Goal: Task Accomplishment & Management: Manage account settings

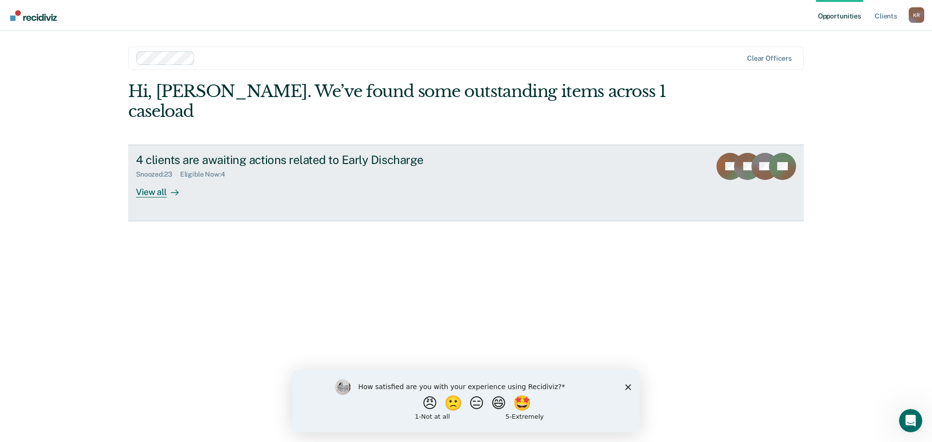
click at [507, 152] on link "4 clients are awaiting actions related to Early Discharge Snoozed : 23 Eligible…" at bounding box center [465, 183] width 675 height 77
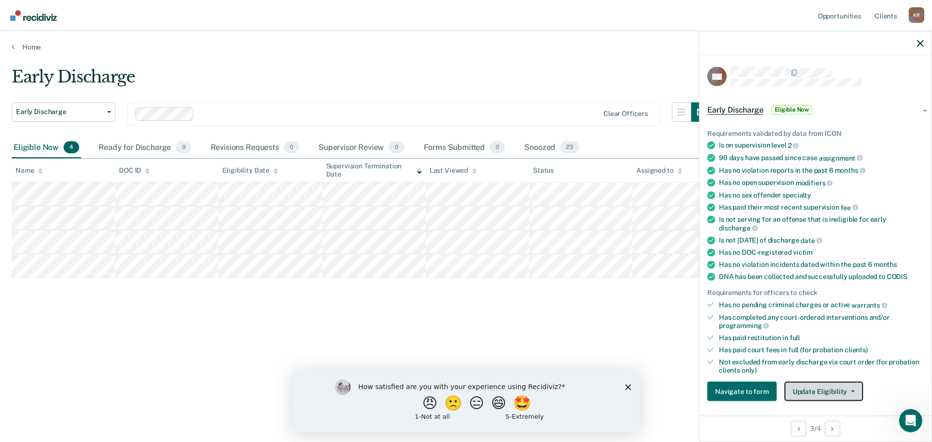
click at [838, 382] on button "Update Eligibility" at bounding box center [823, 391] width 79 height 19
click at [820, 419] on button "Mark as Ineligible" at bounding box center [841, 427] width 114 height 16
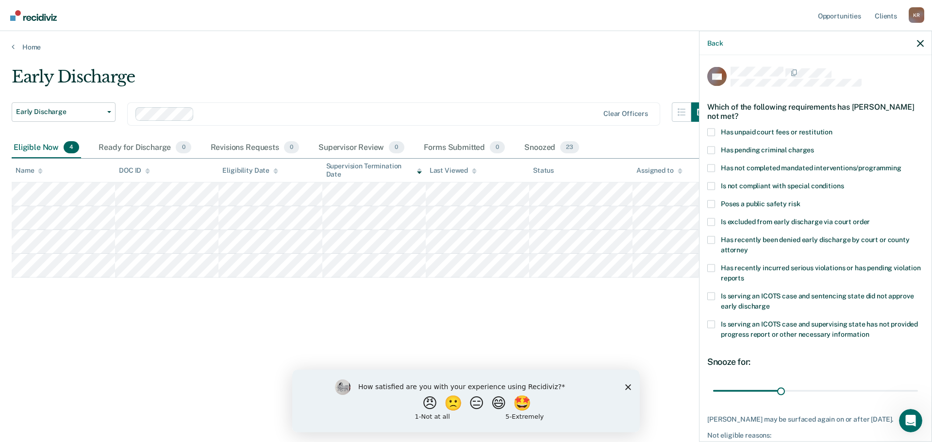
click at [715, 128] on span at bounding box center [711, 132] width 8 height 8
click at [832, 128] on input "Has unpaid court fees or restitution" at bounding box center [832, 128] width 0 height 0
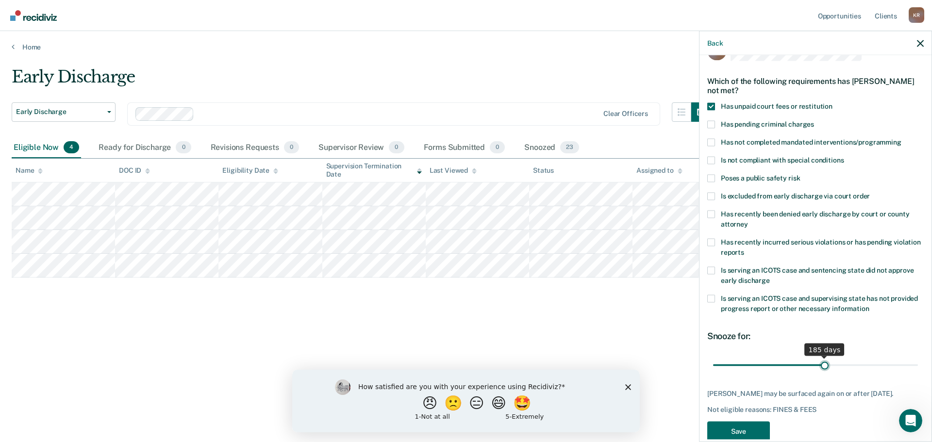
drag, startPoint x: 748, startPoint y: 349, endPoint x: 827, endPoint y: 353, distance: 79.2
type input "185"
click at [827, 357] on input "range" at bounding box center [815, 365] width 205 height 17
click at [746, 421] on button "Save" at bounding box center [738, 431] width 63 height 20
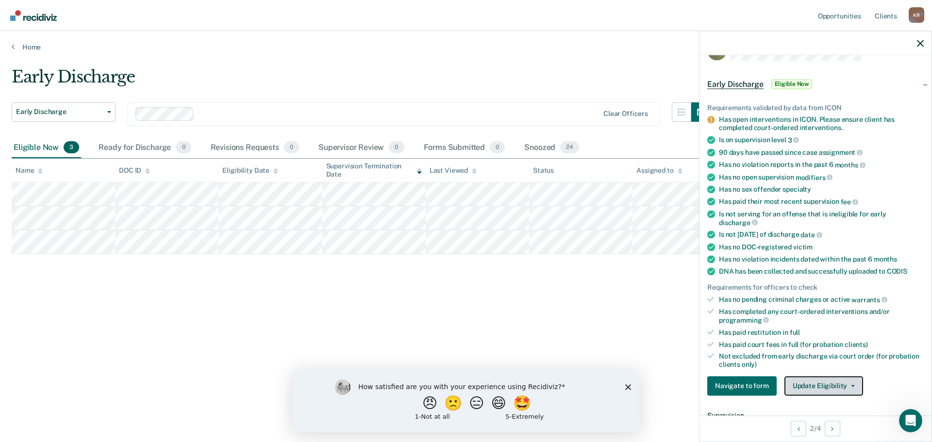
click at [818, 376] on button "Update Eligibility" at bounding box center [823, 385] width 79 height 19
click at [815, 413] on button "Mark as Ineligible" at bounding box center [841, 421] width 114 height 16
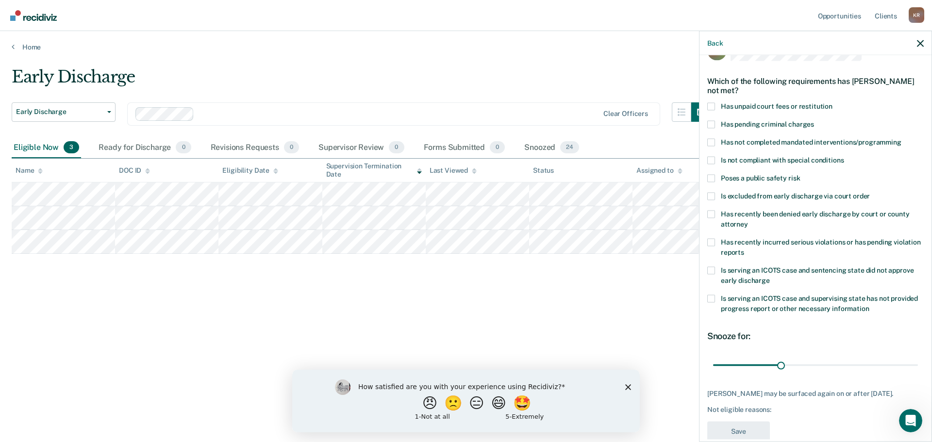
click at [715, 102] on span at bounding box center [711, 106] width 8 height 8
click at [832, 102] on input "Has unpaid court fees or restitution" at bounding box center [832, 102] width 0 height 0
drag, startPoint x: 755, startPoint y: 349, endPoint x: 769, endPoint y: 352, distance: 13.9
type input "61"
click at [770, 357] on input "range" at bounding box center [815, 365] width 205 height 17
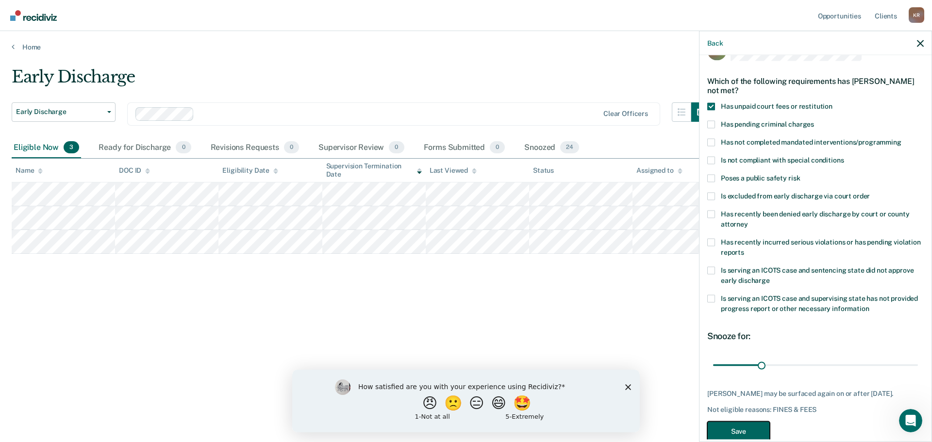
click at [757, 421] on button "Save" at bounding box center [738, 431] width 63 height 20
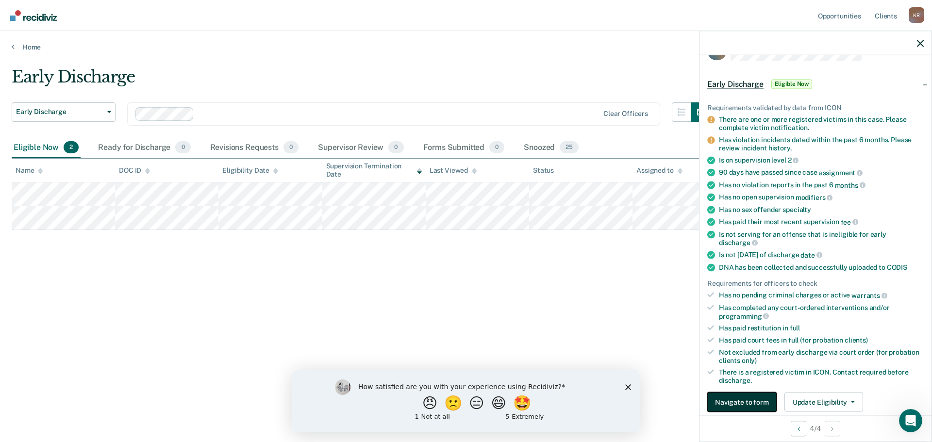
click at [748, 393] on button "Navigate to form" at bounding box center [741, 402] width 69 height 19
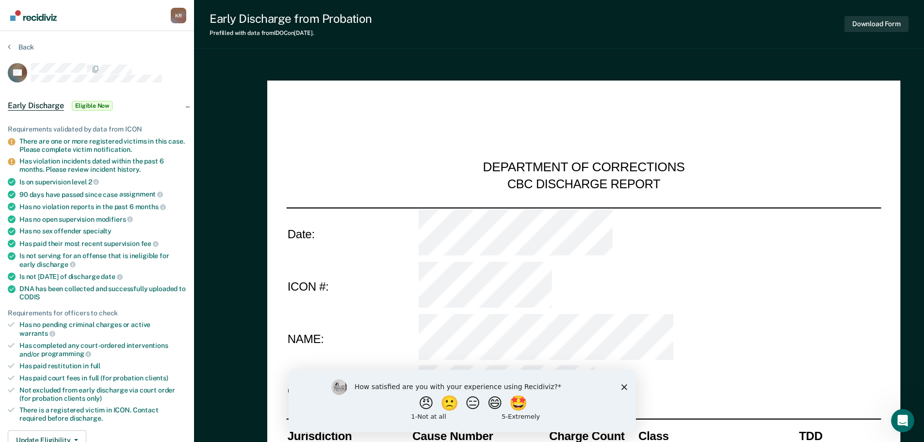
type textarea "x"
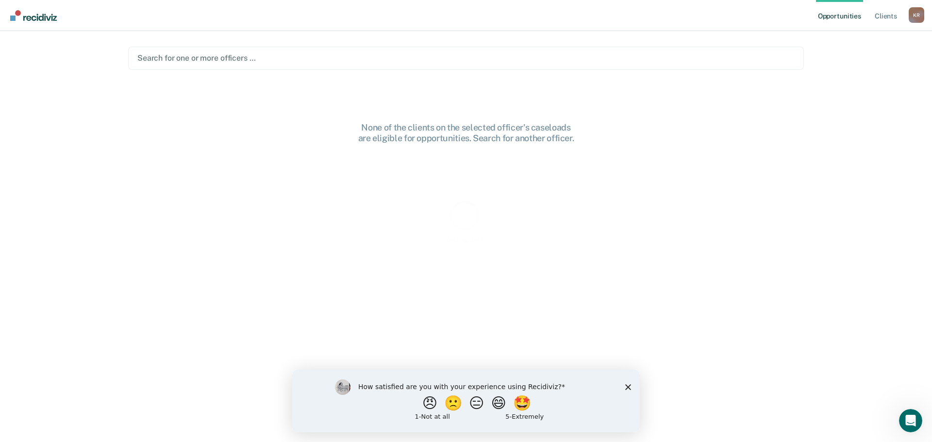
click at [629, 387] on div "How satisfied are you with your experience using Recidiviz? 😠 🙁 😑 😄 🤩 1 - Not a…" at bounding box center [465, 400] width 347 height 63
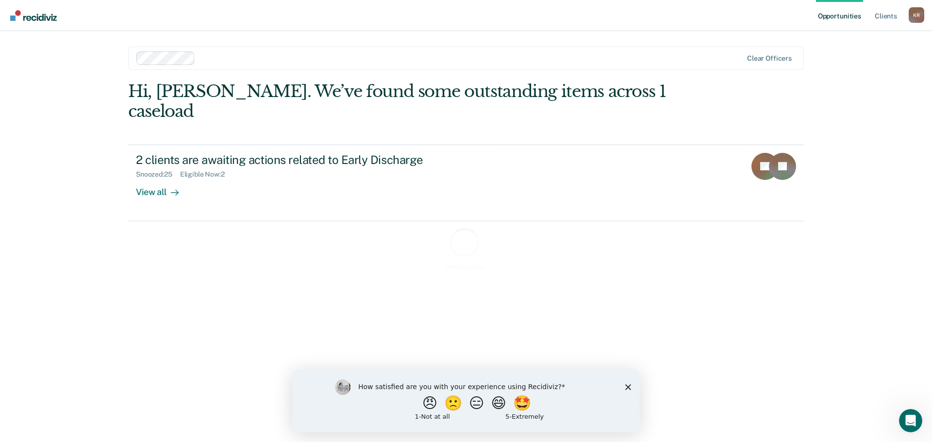
click at [627, 386] on polygon "Close survey" at bounding box center [628, 387] width 6 height 6
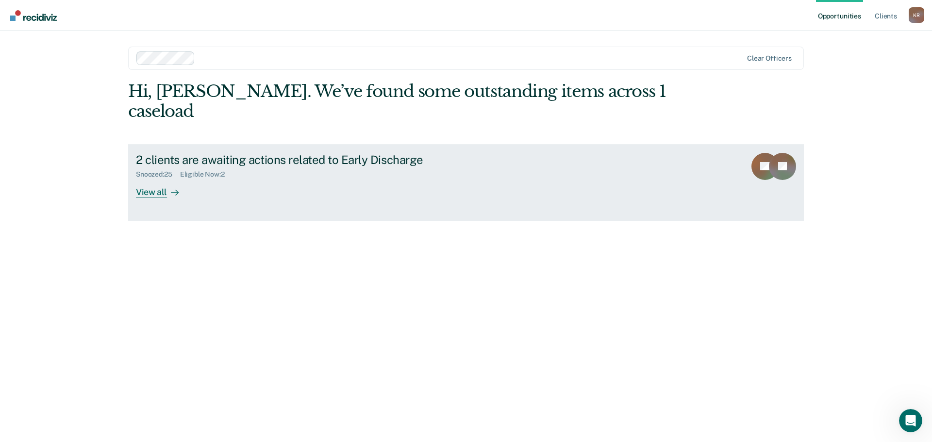
click at [391, 166] on div "2 clients are awaiting actions related to Early Discharge Snoozed : 25 Eligible…" at bounding box center [318, 175] width 364 height 45
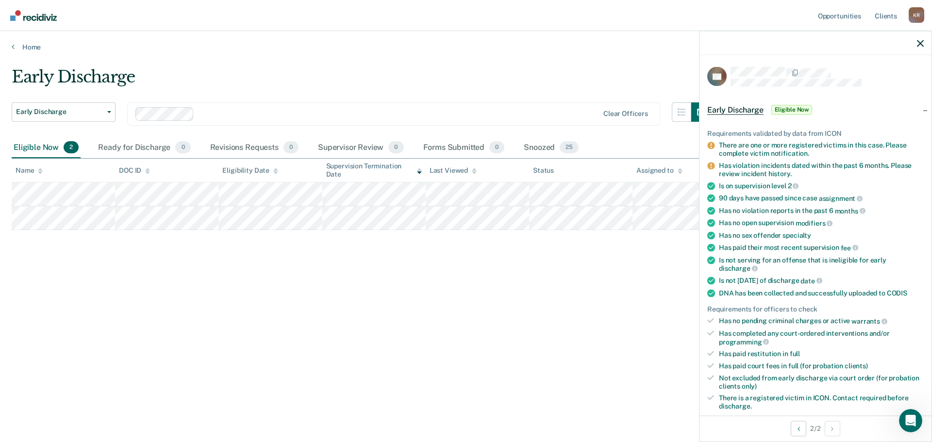
click at [811, 418] on button "Update Eligibility" at bounding box center [823, 427] width 79 height 19
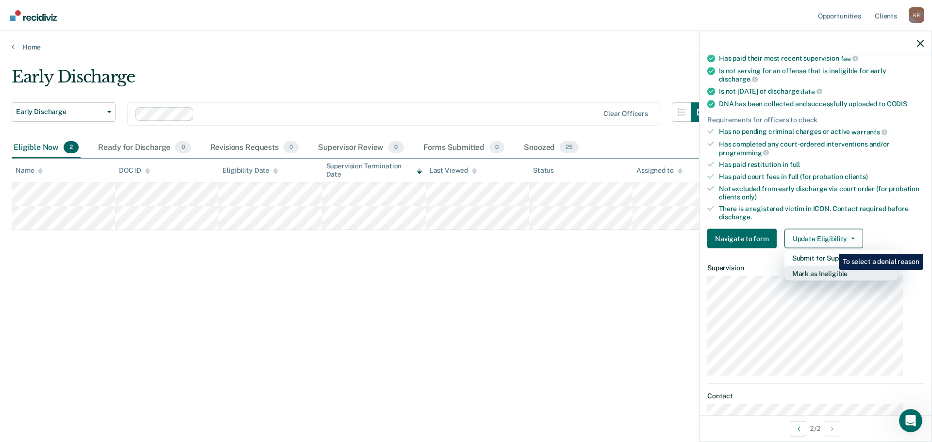
click at [831, 266] on button "Mark as Ineligible" at bounding box center [841, 274] width 114 height 16
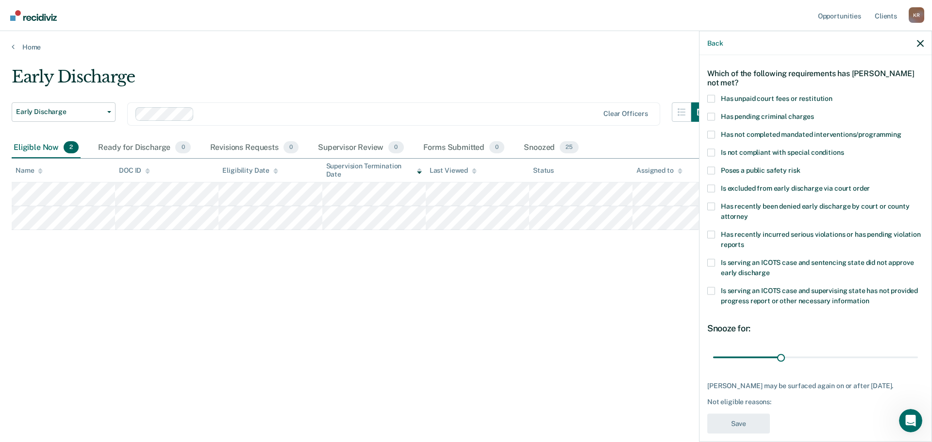
click at [726, 95] on label "Has unpaid court fees or restitution" at bounding box center [815, 100] width 216 height 10
click at [832, 95] on input "Has unpaid court fees or restitution" at bounding box center [832, 95] width 0 height 0
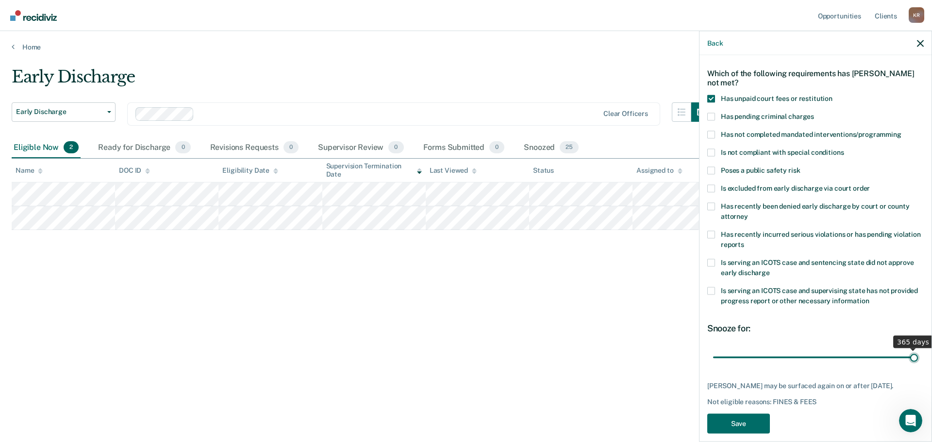
drag, startPoint x: 745, startPoint y: 343, endPoint x: 986, endPoint y: 338, distance: 241.2
type input "365"
click at [918, 349] on input "range" at bounding box center [815, 357] width 205 height 17
click at [766, 413] on button "Save" at bounding box center [738, 423] width 63 height 20
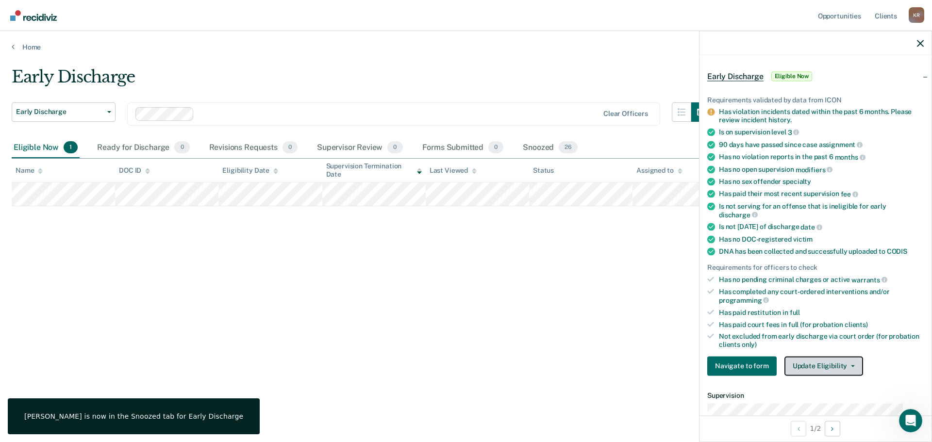
click at [838, 356] on button "Update Eligibility" at bounding box center [823, 365] width 79 height 19
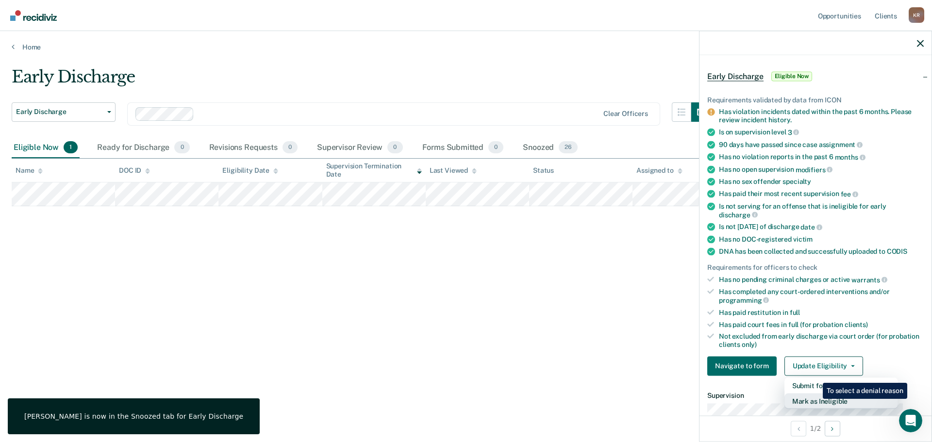
click at [815, 393] on button "Mark as Ineligible" at bounding box center [841, 401] width 114 height 16
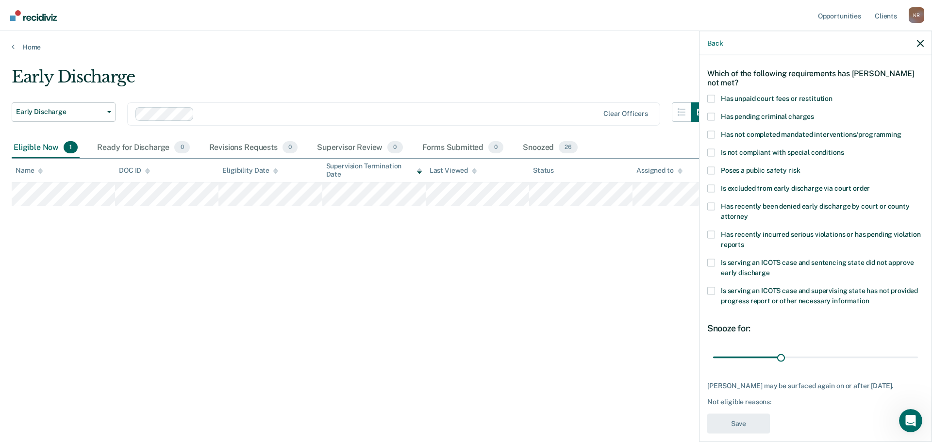
click at [715, 95] on span at bounding box center [711, 99] width 8 height 8
click at [832, 95] on input "Has unpaid court fees or restitution" at bounding box center [832, 95] width 0 height 0
click at [715, 131] on span at bounding box center [711, 135] width 8 height 8
click at [901, 131] on input "Has not completed mandated interventions/programming" at bounding box center [901, 131] width 0 height 0
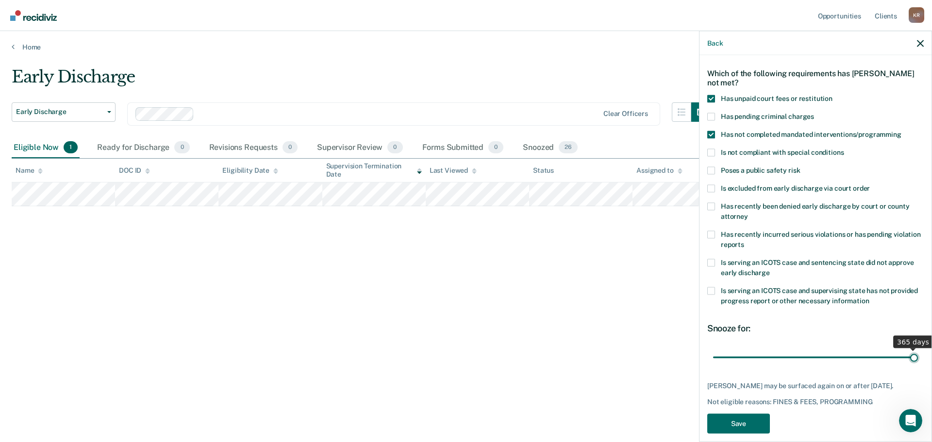
drag, startPoint x: 744, startPoint y: 344, endPoint x: 916, endPoint y: 346, distance: 171.3
type input "365"
click at [916, 349] on input "range" at bounding box center [815, 357] width 205 height 17
click at [731, 413] on button "Save" at bounding box center [738, 423] width 63 height 20
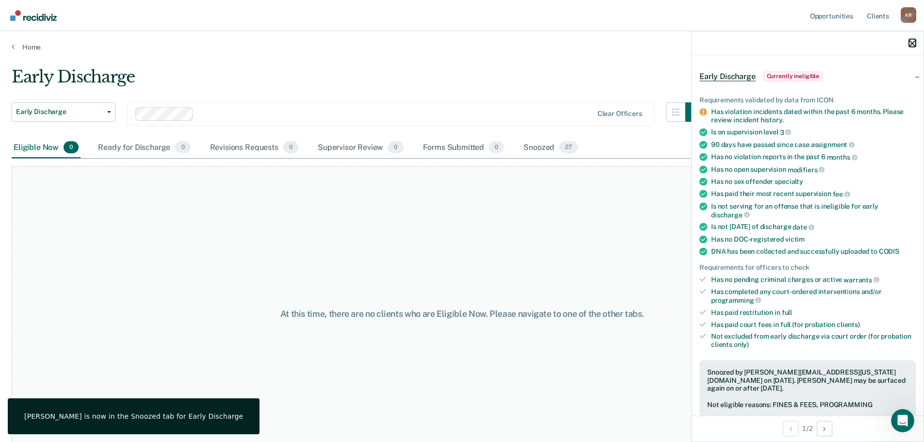
click at [914, 41] on icon "button" at bounding box center [912, 43] width 7 height 7
